Goal: Task Accomplishment & Management: Use online tool/utility

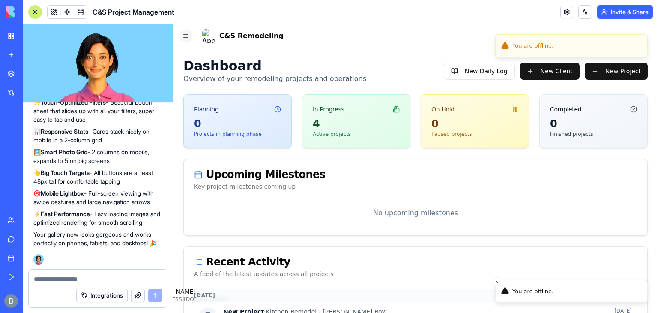
scroll to position [45, 0]
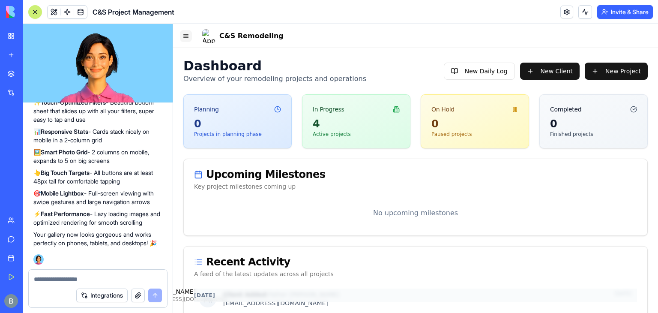
click at [186, 36] on button "Toggle Navigation Menu" at bounding box center [186, 36] width 12 height 12
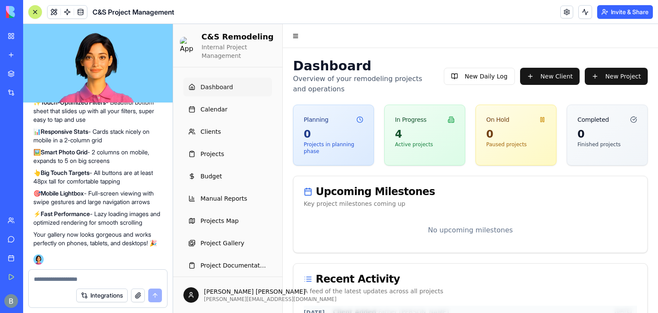
click at [411, 243] on div "No upcoming milestones" at bounding box center [471, 235] width 354 height 34
click at [93, 277] on textarea at bounding box center [98, 279] width 128 height 9
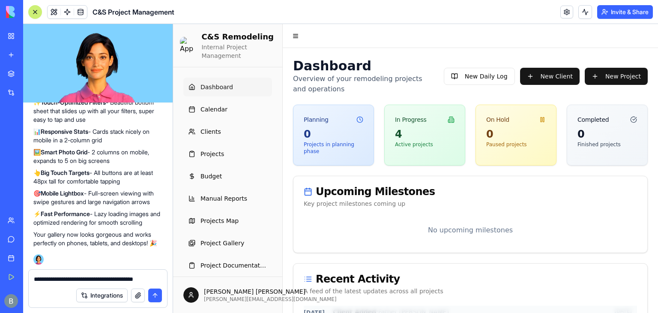
scroll to position [94865, 0]
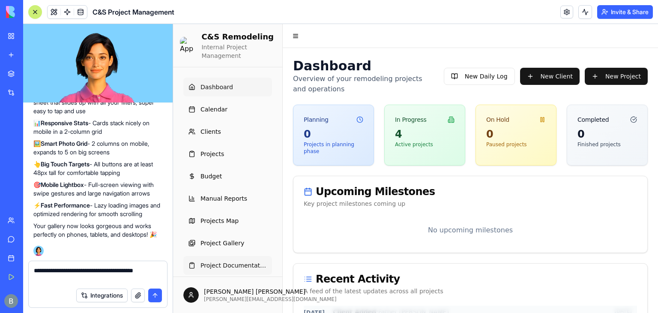
click at [243, 267] on span "Project Documentation" at bounding box center [234, 265] width 66 height 9
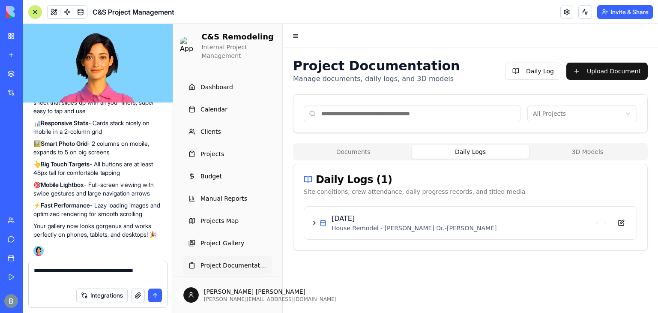
click at [483, 151] on button "Daily Logs" at bounding box center [470, 152] width 117 height 14
click at [415, 227] on p "House Remodel - [PERSON_NAME] Dr. - [PERSON_NAME]" at bounding box center [462, 228] width 261 height 9
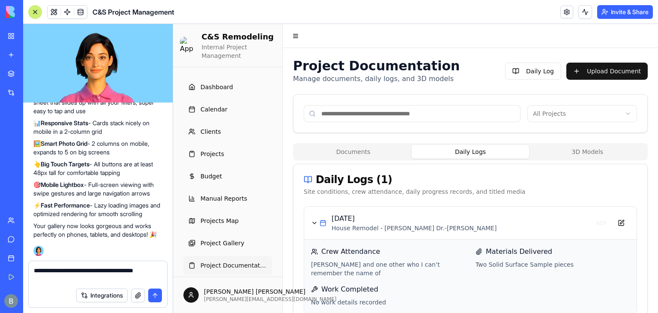
scroll to position [21, 0]
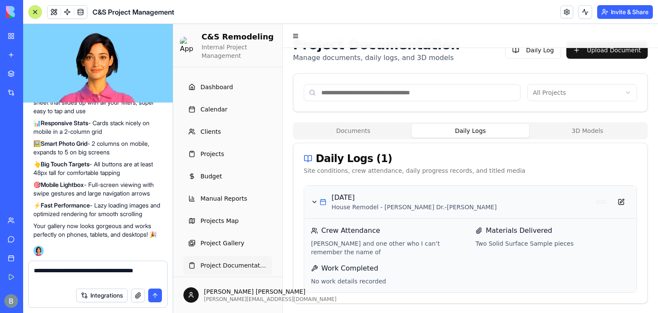
click at [322, 197] on div "[DATE] House Remodel - [PERSON_NAME] Dr. - [PERSON_NAME]" at bounding box center [452, 201] width 282 height 19
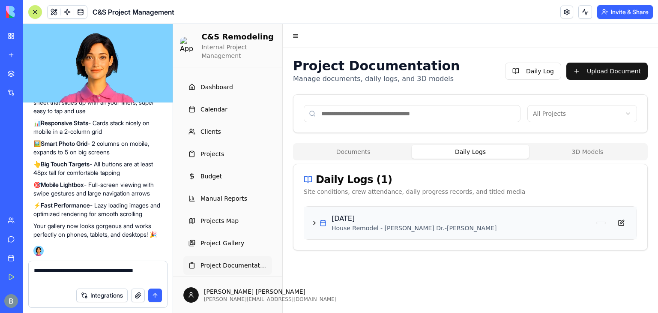
scroll to position [0, 0]
click at [329, 223] on div "[DATE] House Remodel - [PERSON_NAME] Dr. - [PERSON_NAME]" at bounding box center [452, 222] width 282 height 19
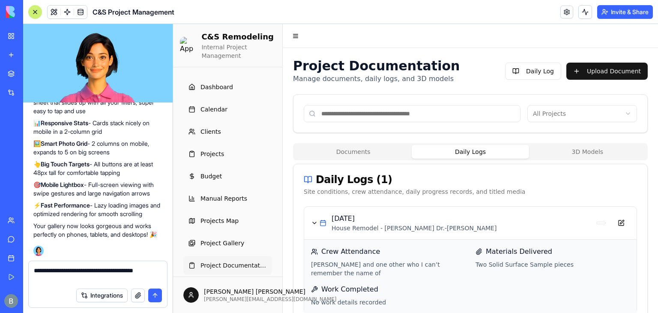
scroll to position [21, 0]
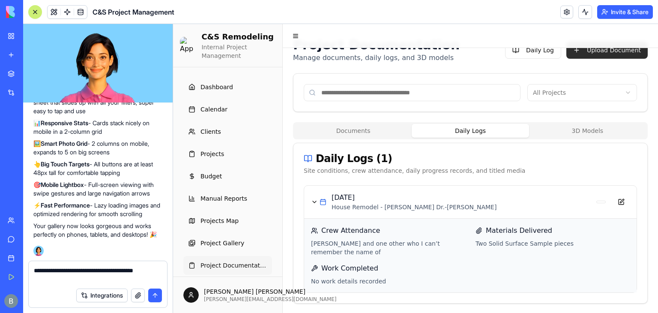
click at [600, 55] on button "Upload Document" at bounding box center [607, 50] width 81 height 17
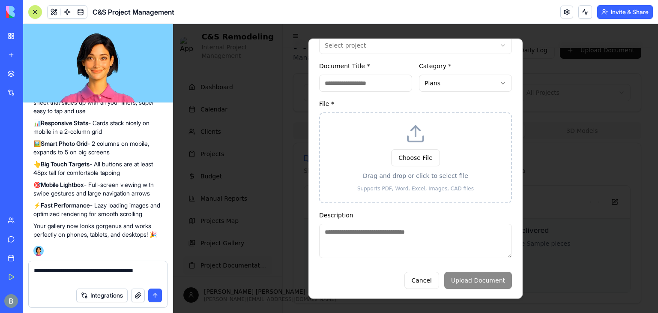
scroll to position [0, 0]
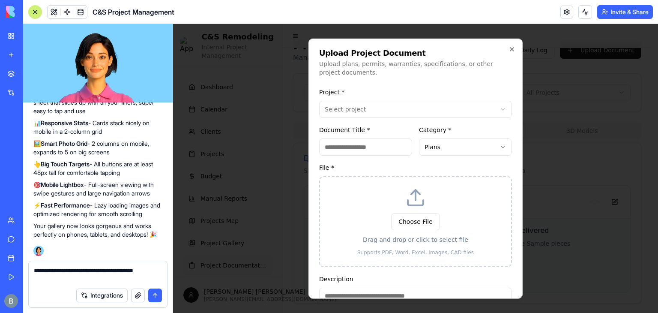
click at [570, 110] on div at bounding box center [415, 168] width 485 height 289
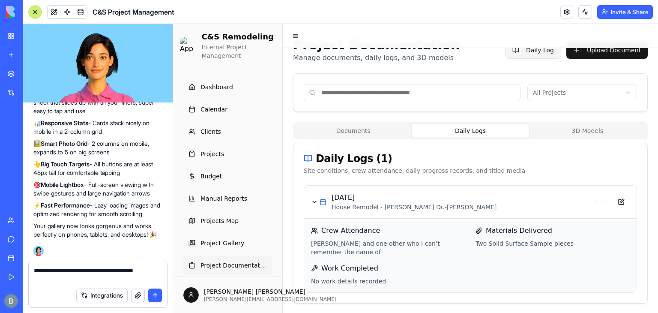
click at [534, 55] on button "Daily Log" at bounding box center [533, 50] width 56 height 17
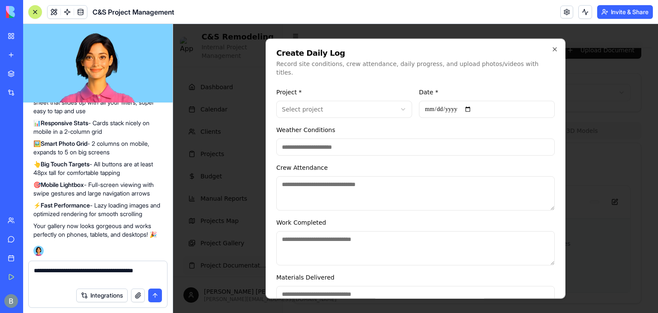
click at [90, 282] on textarea "**********" at bounding box center [98, 274] width 129 height 17
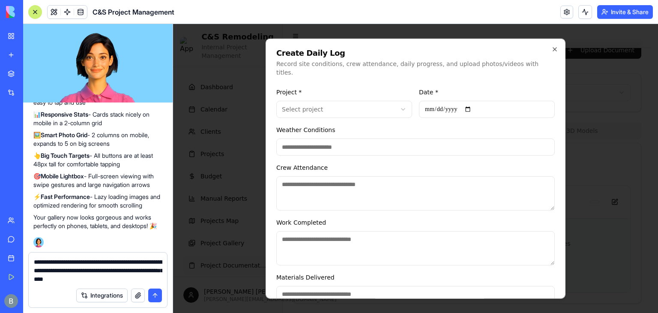
type textarea "**********"
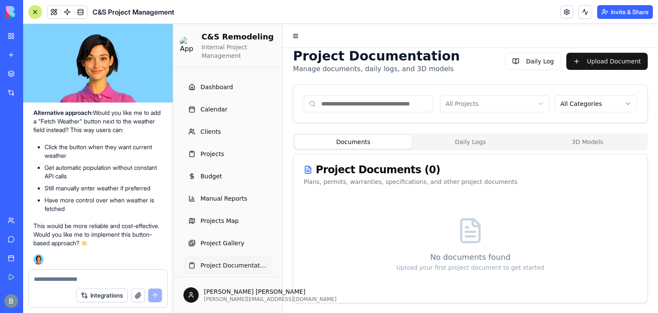
scroll to position [95465, 0]
